Goal: Information Seeking & Learning: Learn about a topic

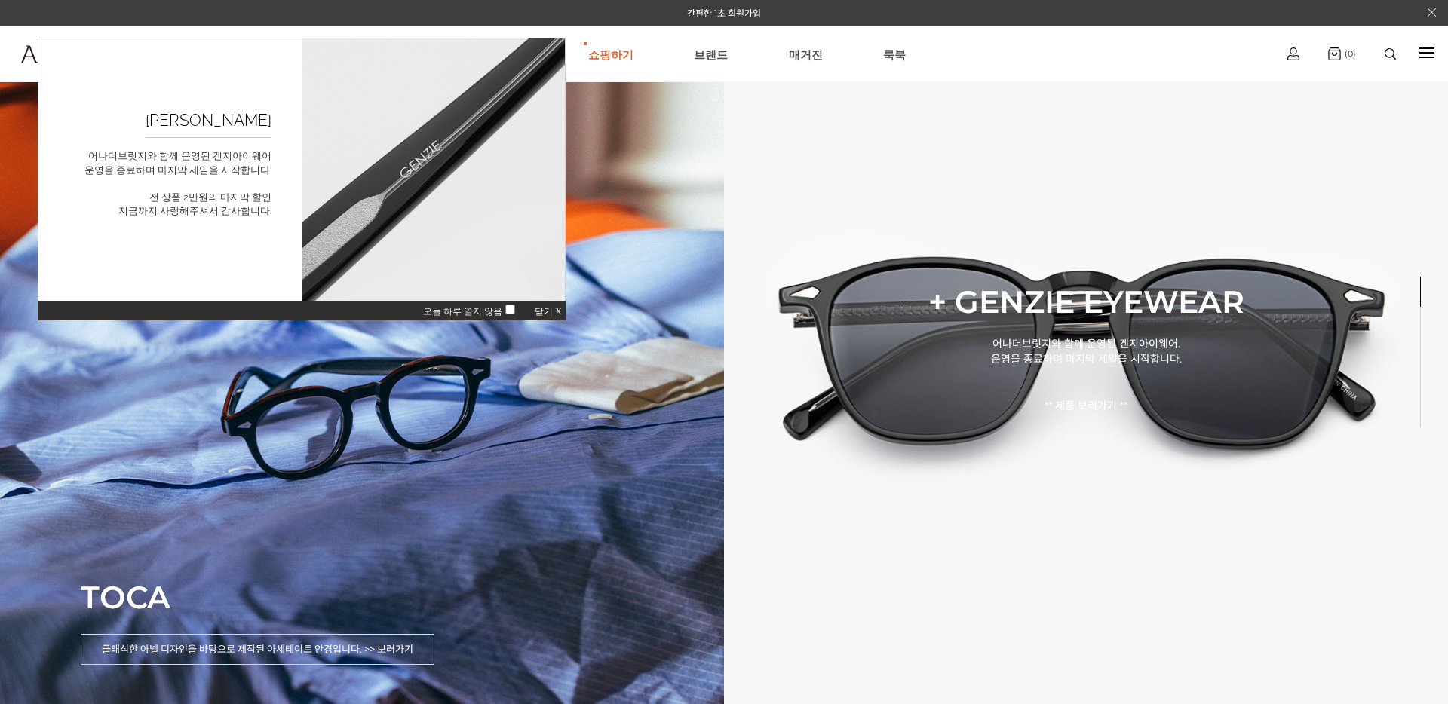
click at [547, 308] on span "닫기 X" at bounding box center [548, 311] width 27 height 11
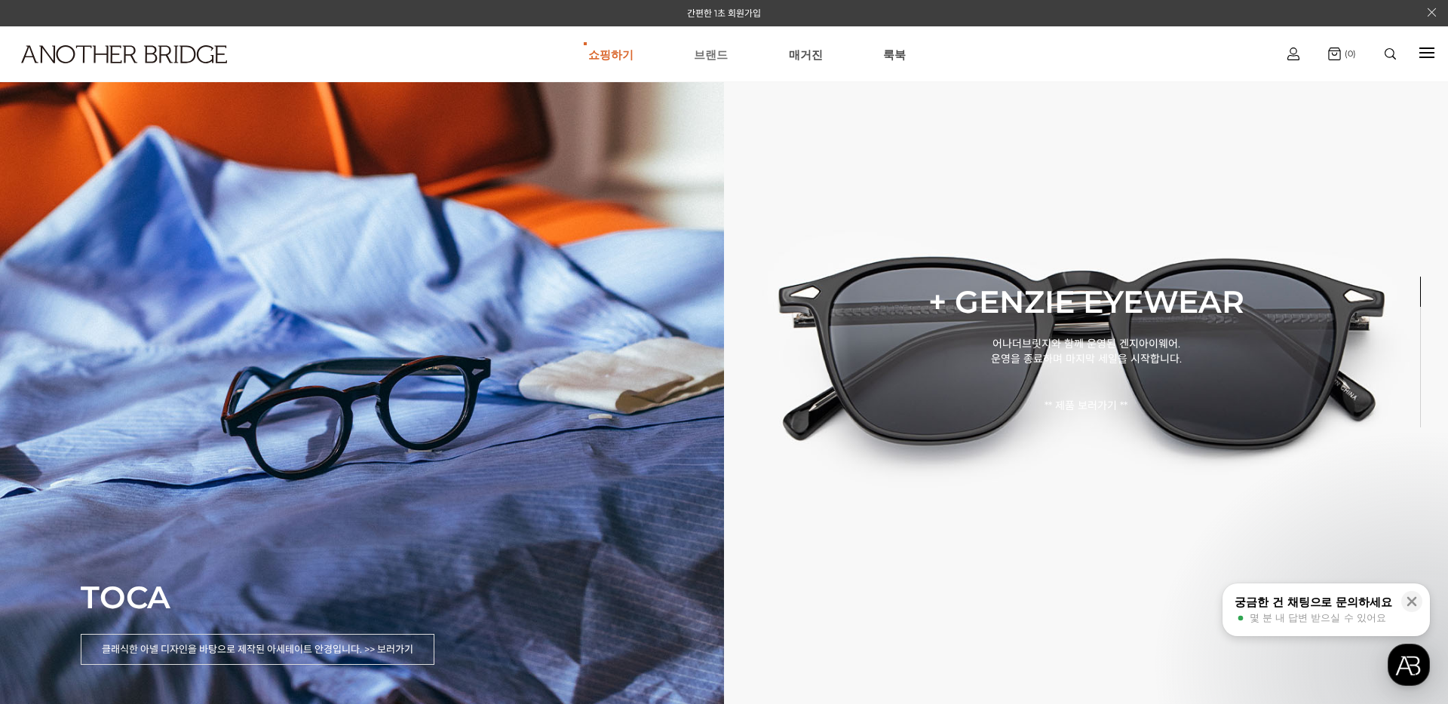
click at [705, 58] on link "브랜드" at bounding box center [711, 54] width 34 height 54
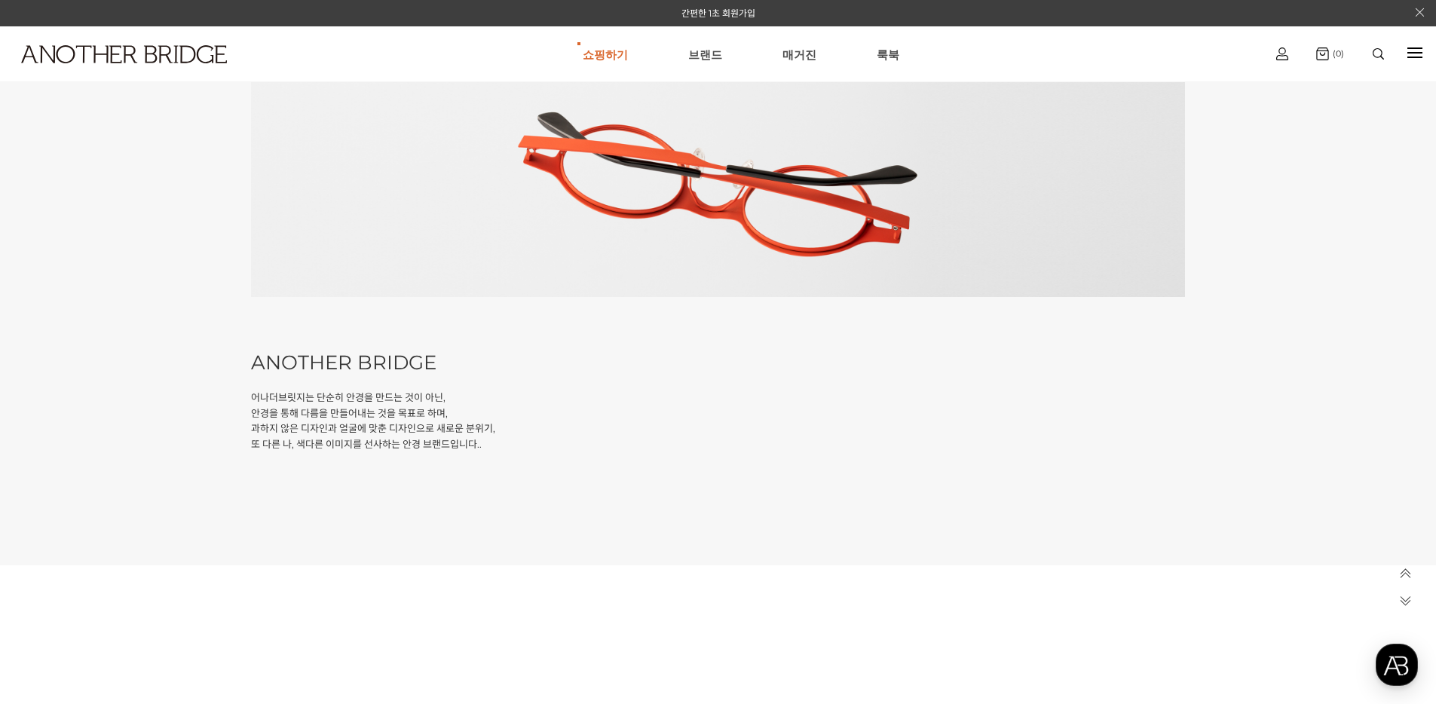
scroll to position [689, 0]
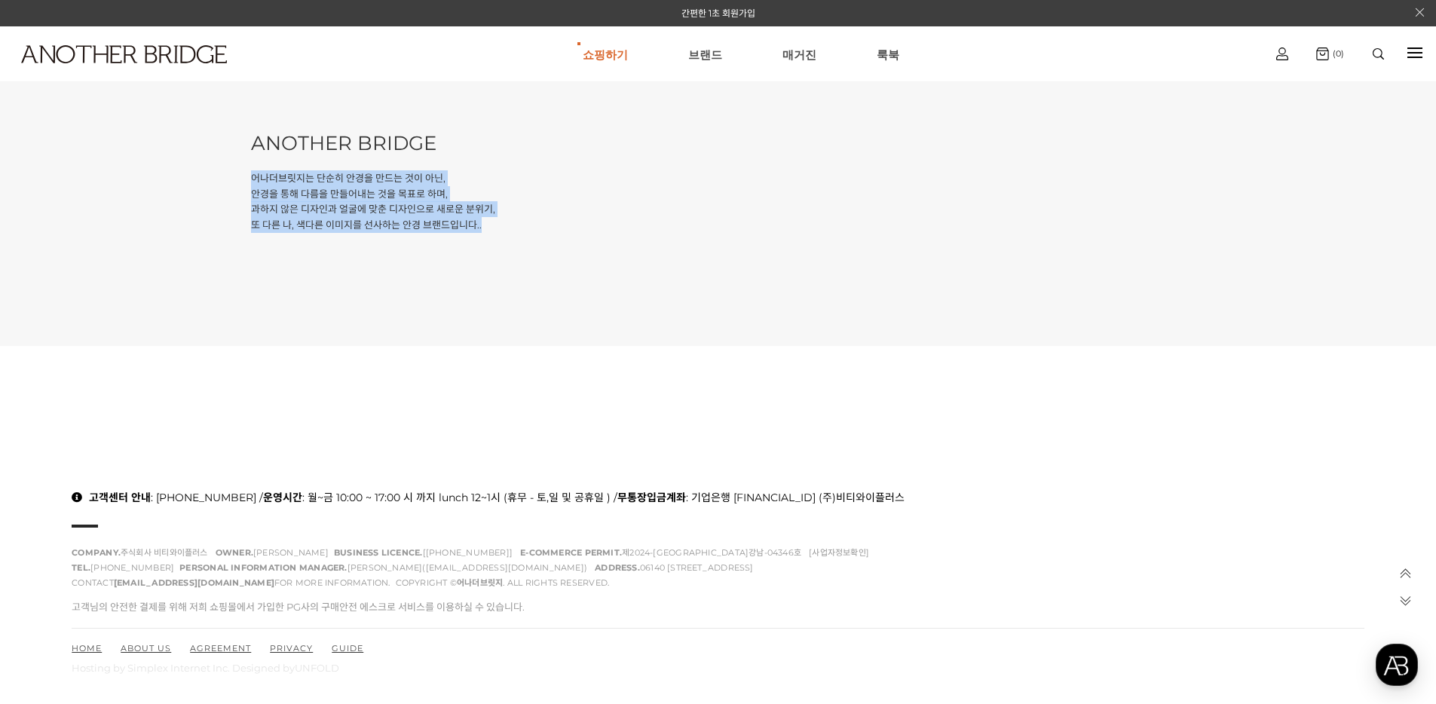
drag, startPoint x: 253, startPoint y: 176, endPoint x: 495, endPoint y: 222, distance: 246.2
click at [495, 222] on p "어나더브릿지는 단순히 안경을 만드는 것이 아닌, 안경을 통해 다름을 만들어내는 것을 목표로 하며, 과하지 않은 디자인과 얼굴에 맞춘 디자인으로…" at bounding box center [717, 201] width 933 height 63
copy p "어나더브릿지는 단순히 안경을 만드는 것이 아닌, 안경을 통해 다름을 만들어내는 것을 목표로 하며, 과하지 않은 디자인과 얼굴에 맞춘 디자인으로…"
click at [695, 54] on link "브랜드" at bounding box center [705, 54] width 34 height 54
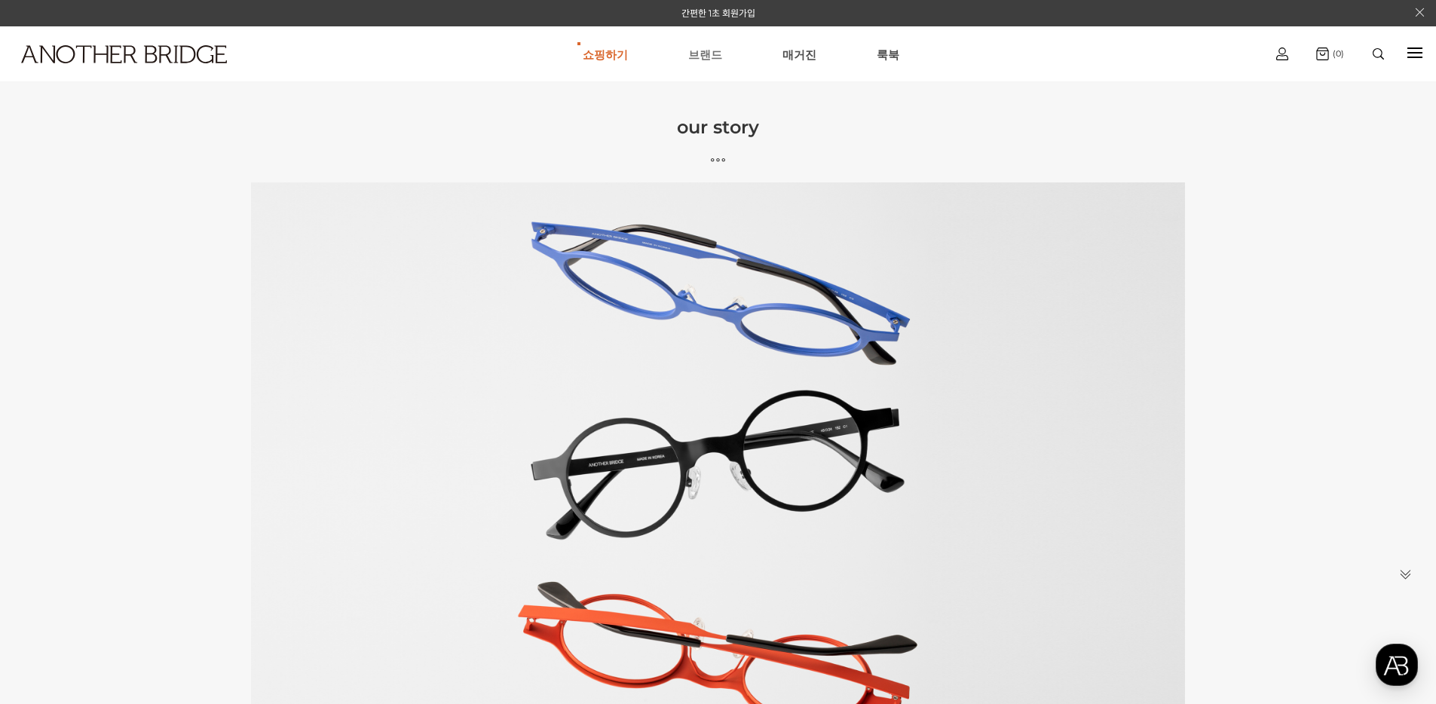
click at [705, 52] on link "브랜드" at bounding box center [705, 54] width 34 height 54
click at [800, 56] on link "매거진" at bounding box center [800, 54] width 34 height 54
